Goal: Transaction & Acquisition: Subscribe to service/newsletter

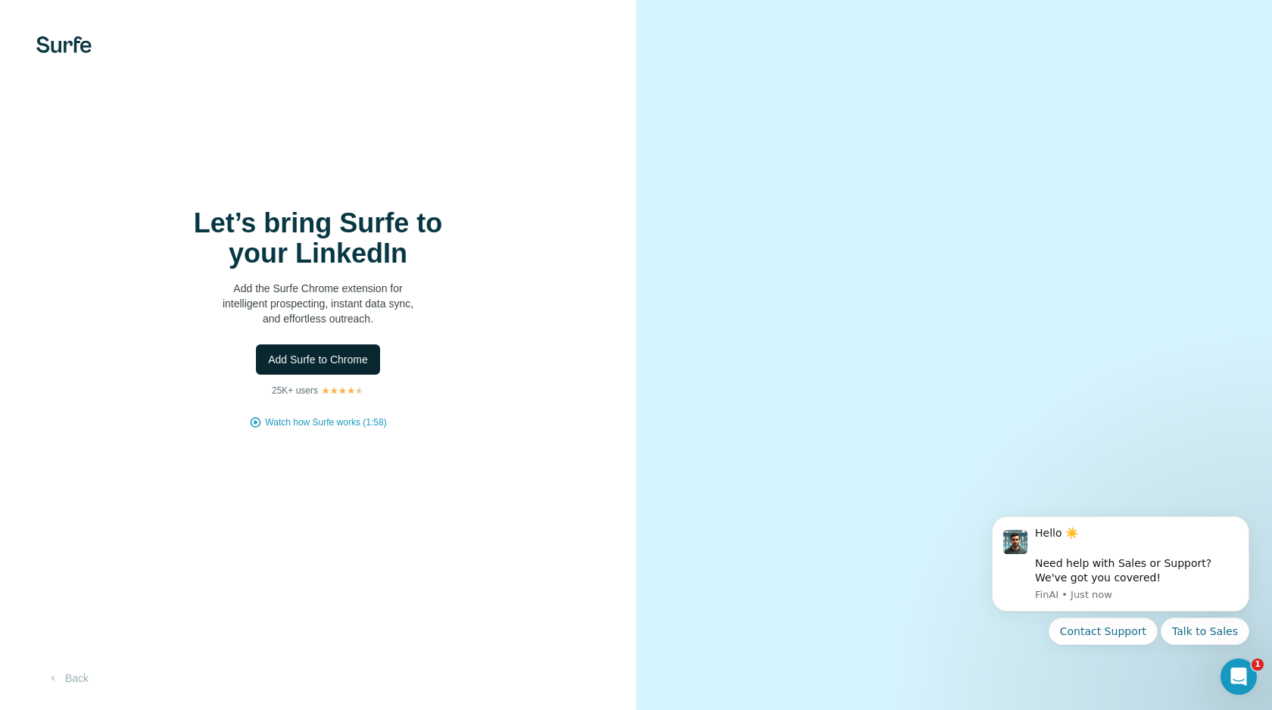
click at [334, 356] on span "Add Surfe to Chrome" at bounding box center [318, 359] width 100 height 15
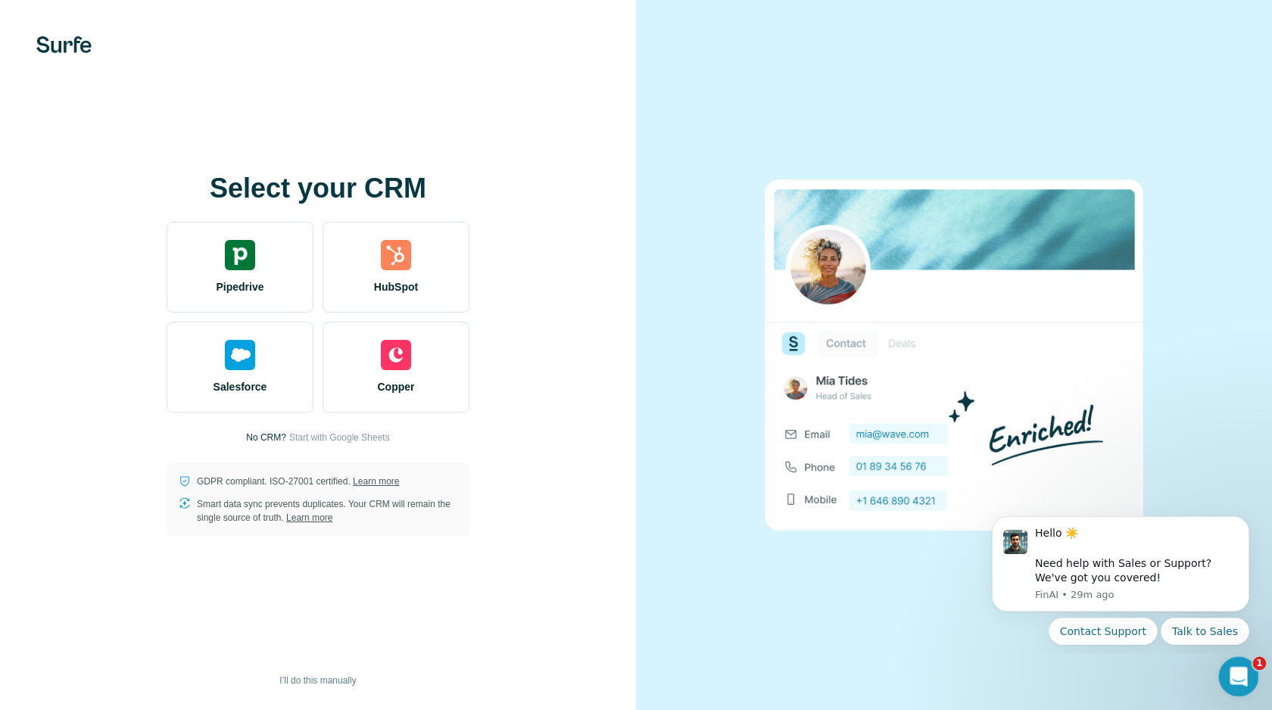
click at [1237, 672] on icon "Open Intercom Messenger" at bounding box center [1236, 675] width 11 height 12
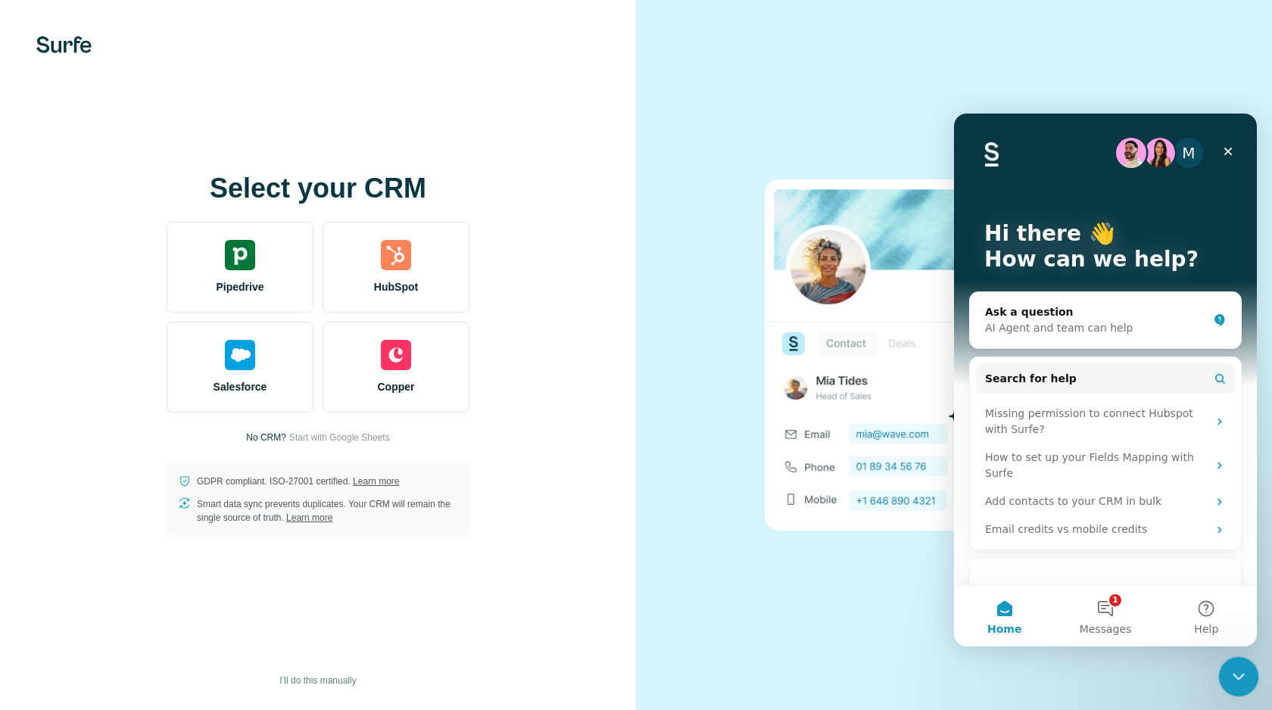
click at [1234, 674] on icon "Close Intercom Messenger" at bounding box center [1236, 674] width 18 height 18
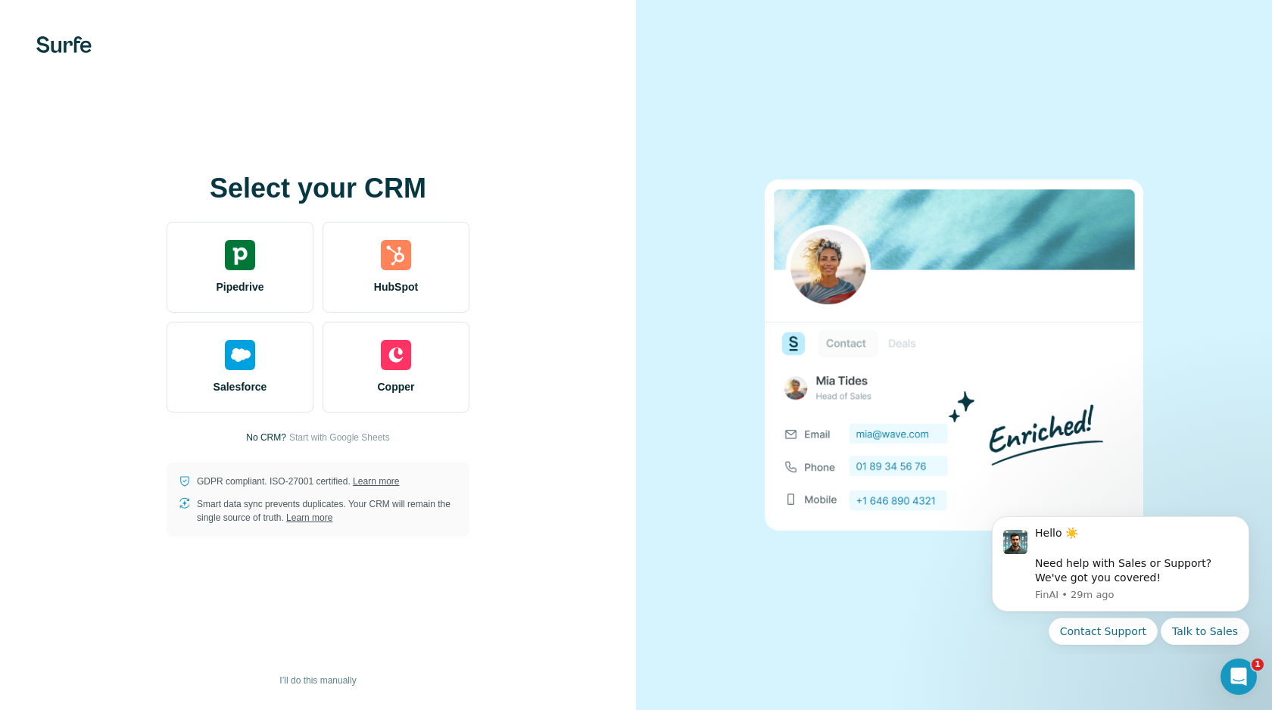
click at [518, 456] on div "Select your CRM Pipedrive HubSpot Salesforce Copper No CRM? Start with Google S…" at bounding box center [317, 354] width 575 height 363
